Goal: Transaction & Acquisition: Purchase product/service

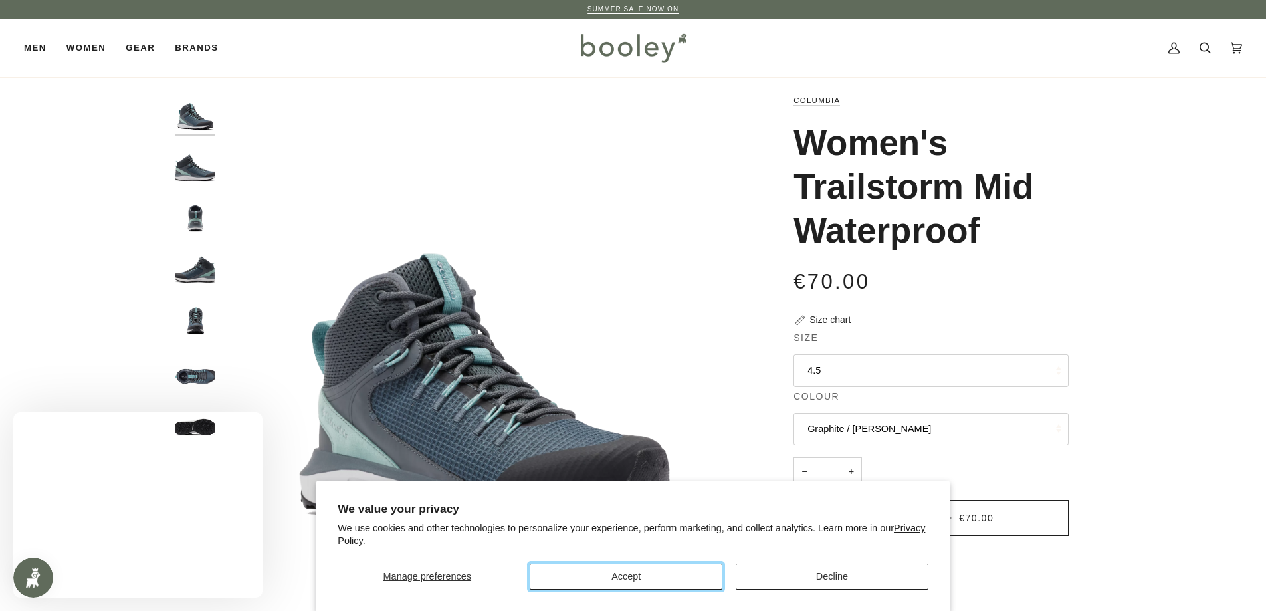
click at [655, 570] on button "Accept" at bounding box center [626, 577] width 193 height 26
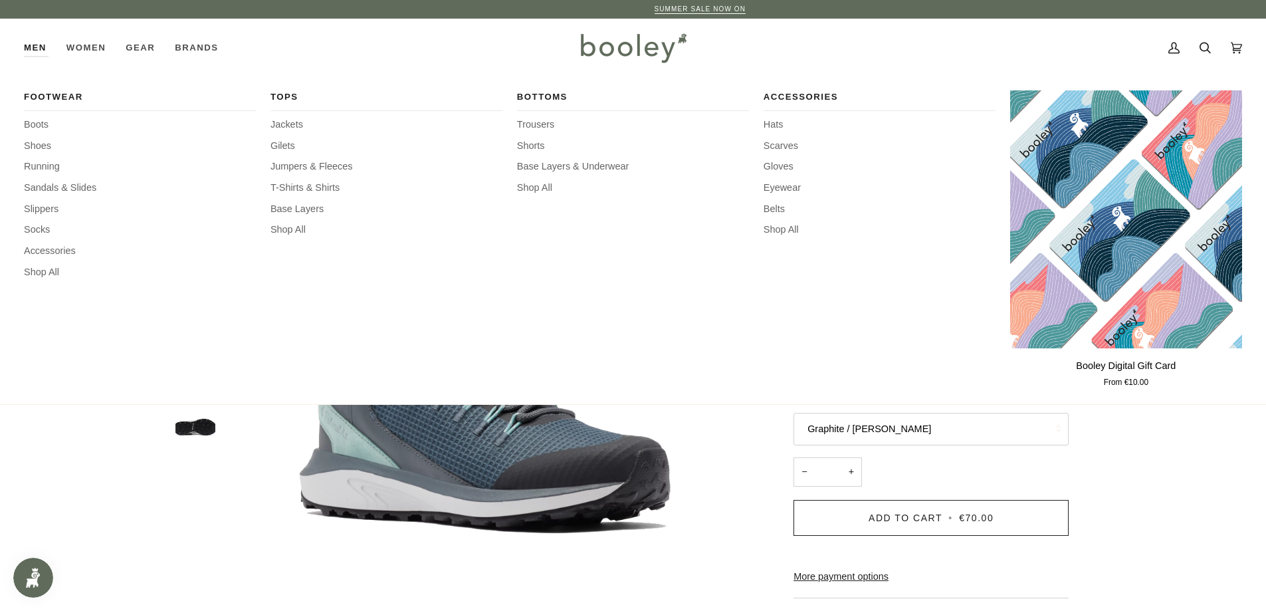
click at [39, 47] on link "Men" at bounding box center [40, 48] width 33 height 58
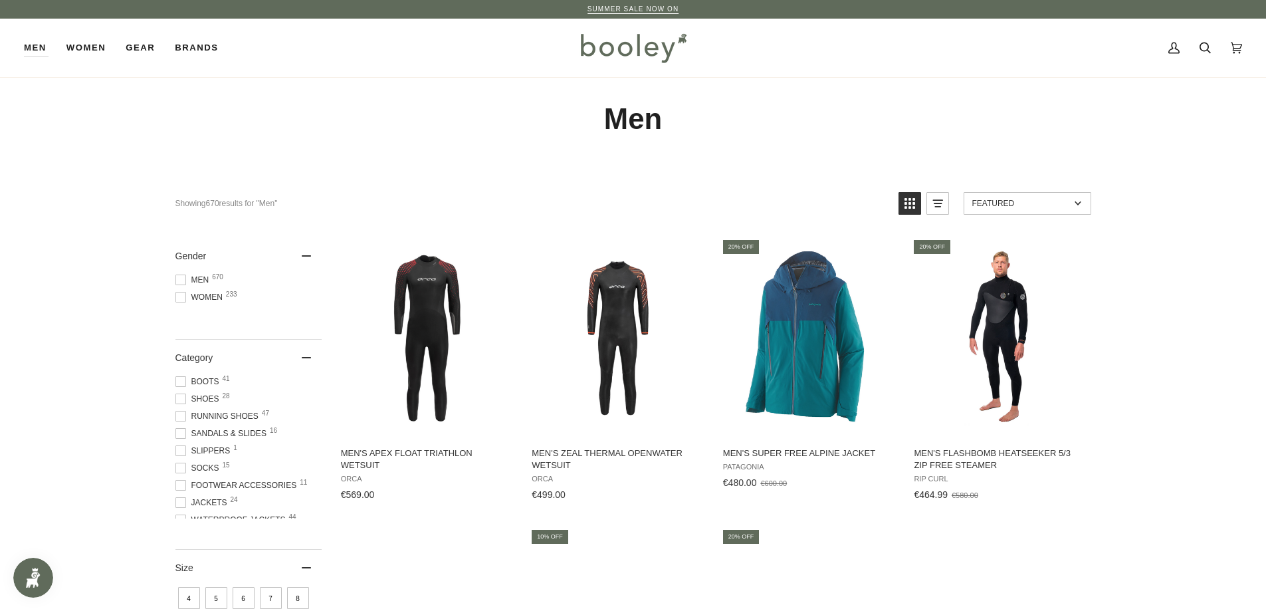
click at [183, 379] on span at bounding box center [180, 381] width 11 height 11
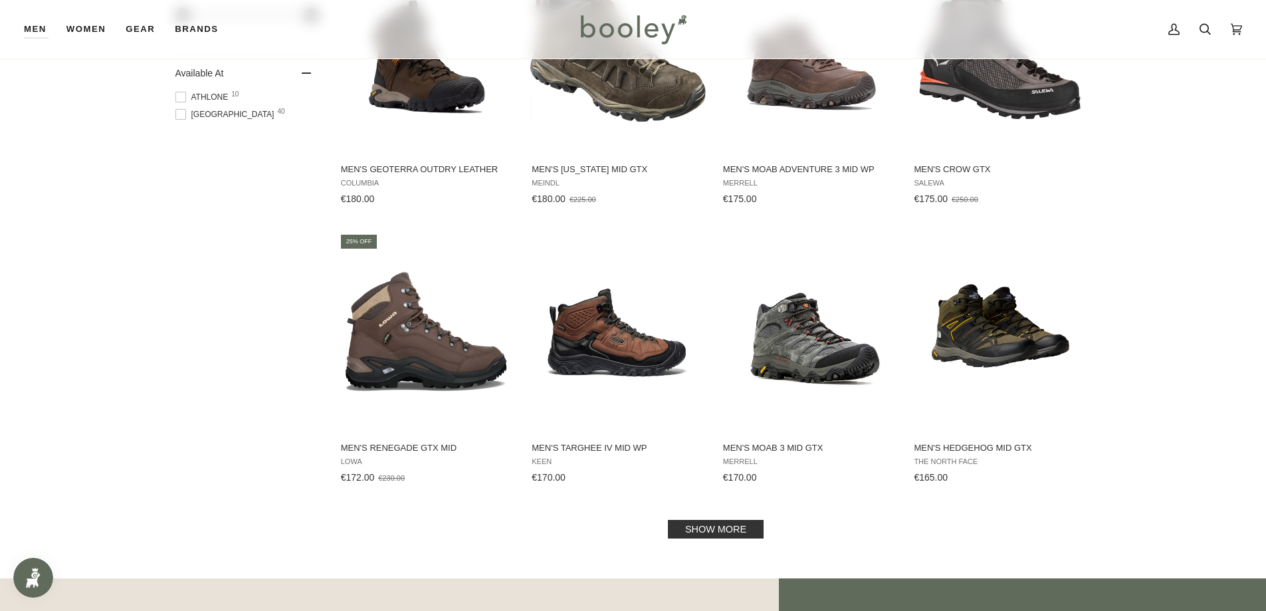
scroll to position [1130, 0]
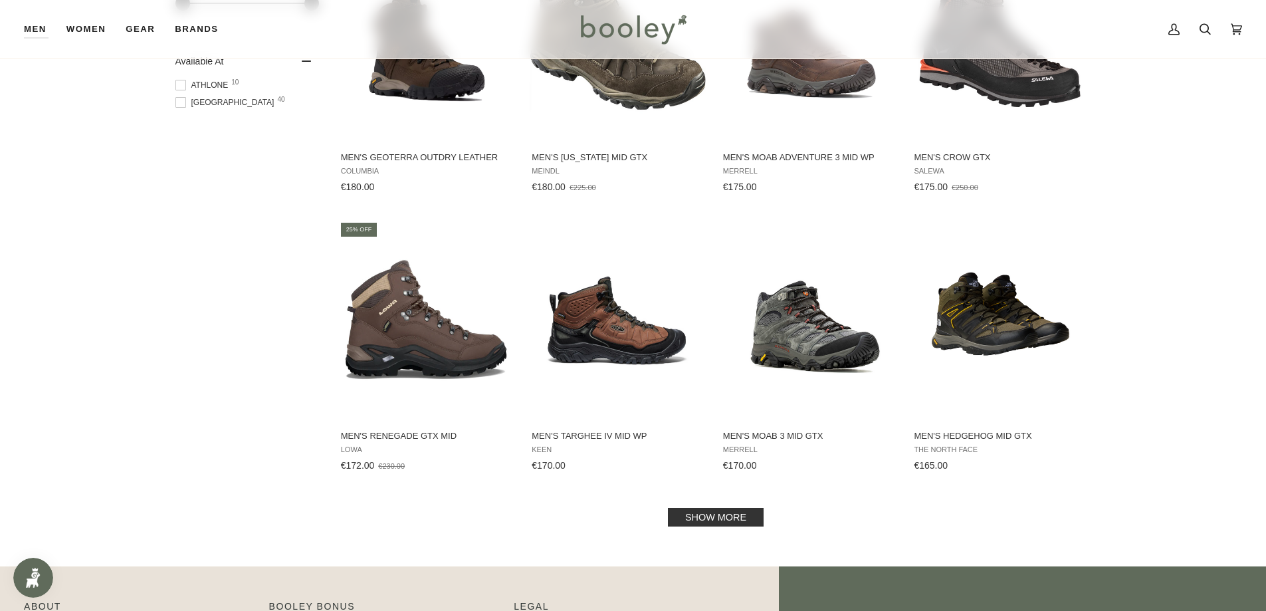
click at [713, 513] on link "Show more" at bounding box center [716, 517] width 96 height 19
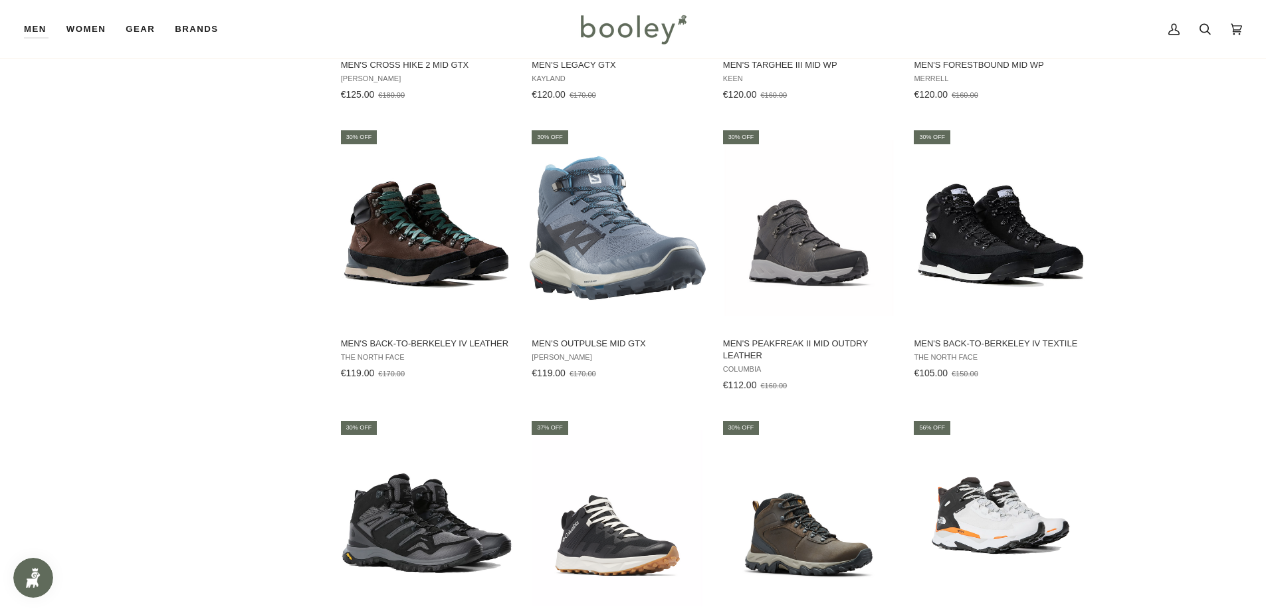
scroll to position [2459, 0]
